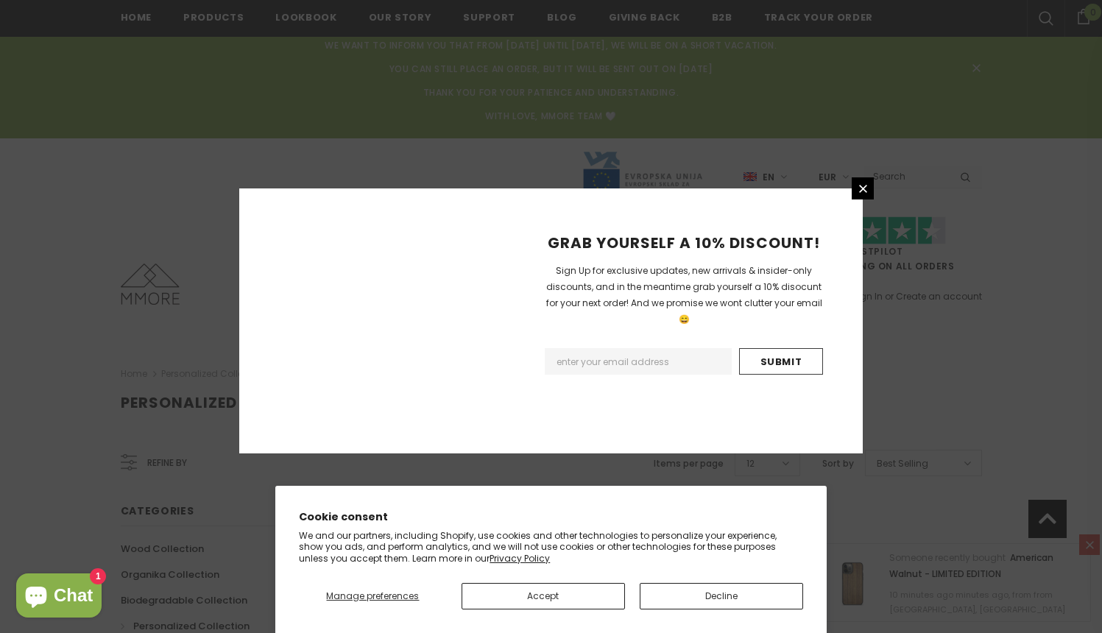
scroll to position [1013, 0]
